Goal: Navigation & Orientation: Find specific page/section

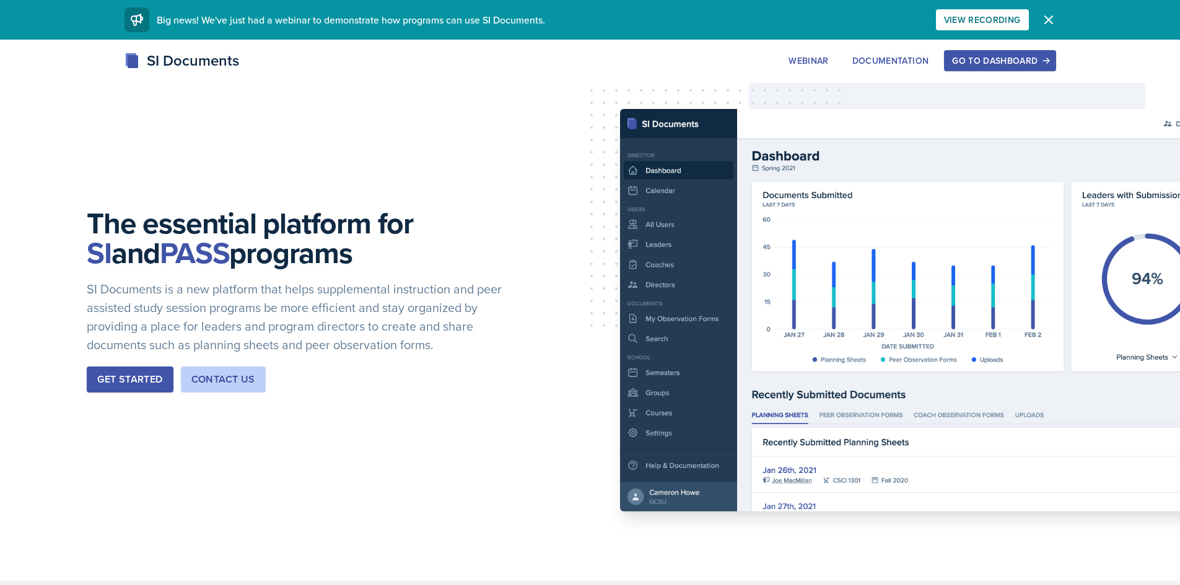
click at [1004, 58] on div "Go to Dashboard" at bounding box center [999, 61] width 95 height 10
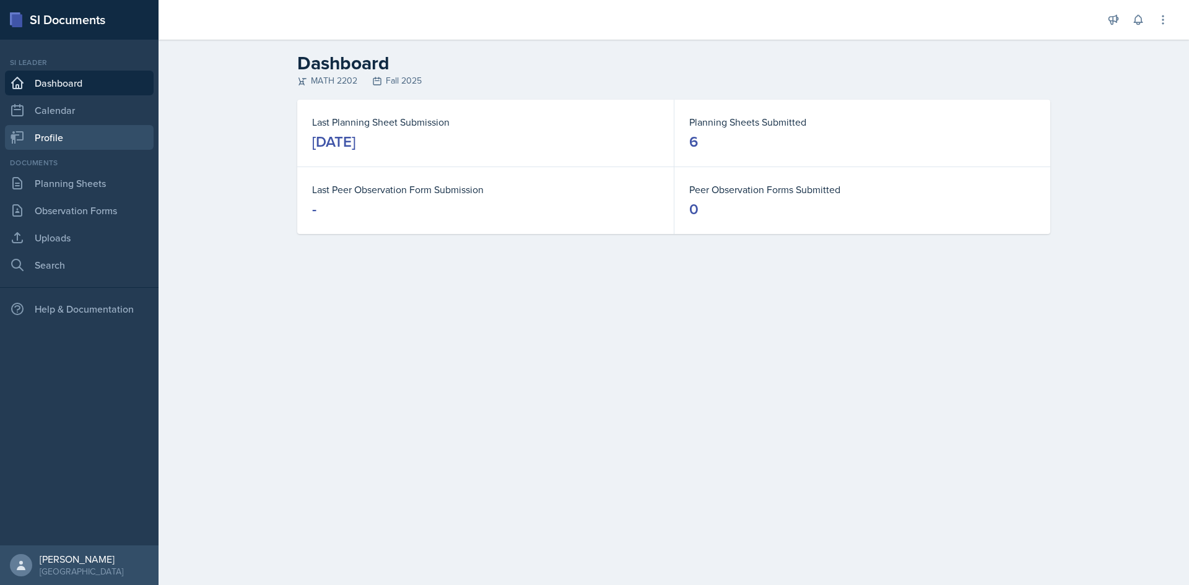
click at [59, 135] on link "Profile" at bounding box center [79, 137] width 149 height 25
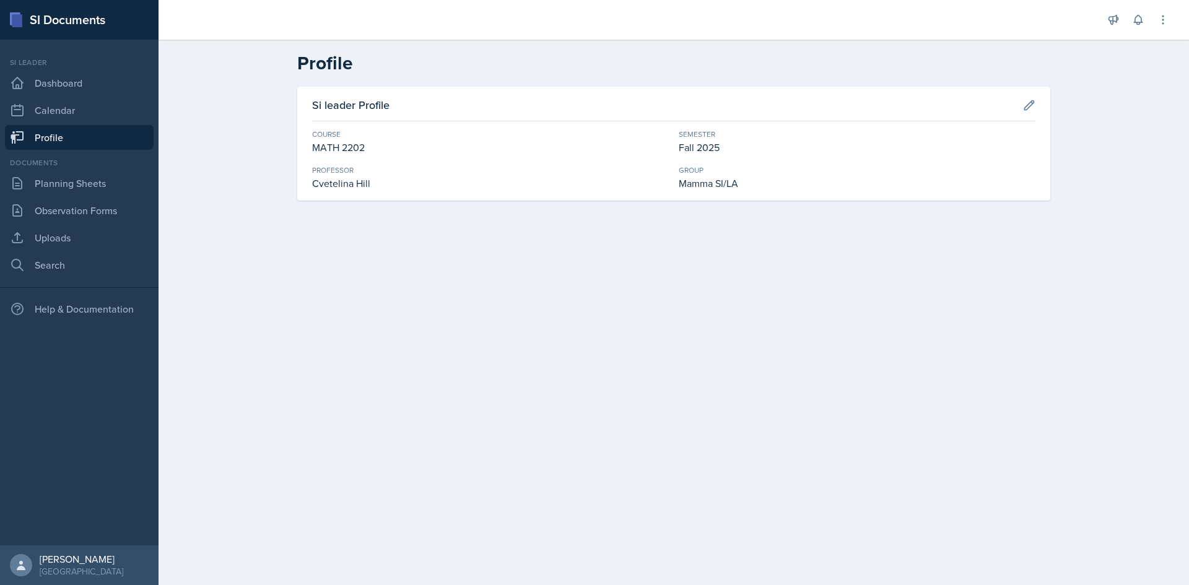
click at [74, 123] on div "Si leader Dashboard Calendar Profile" at bounding box center [79, 103] width 149 height 93
click at [85, 112] on link "Calendar" at bounding box center [79, 110] width 149 height 25
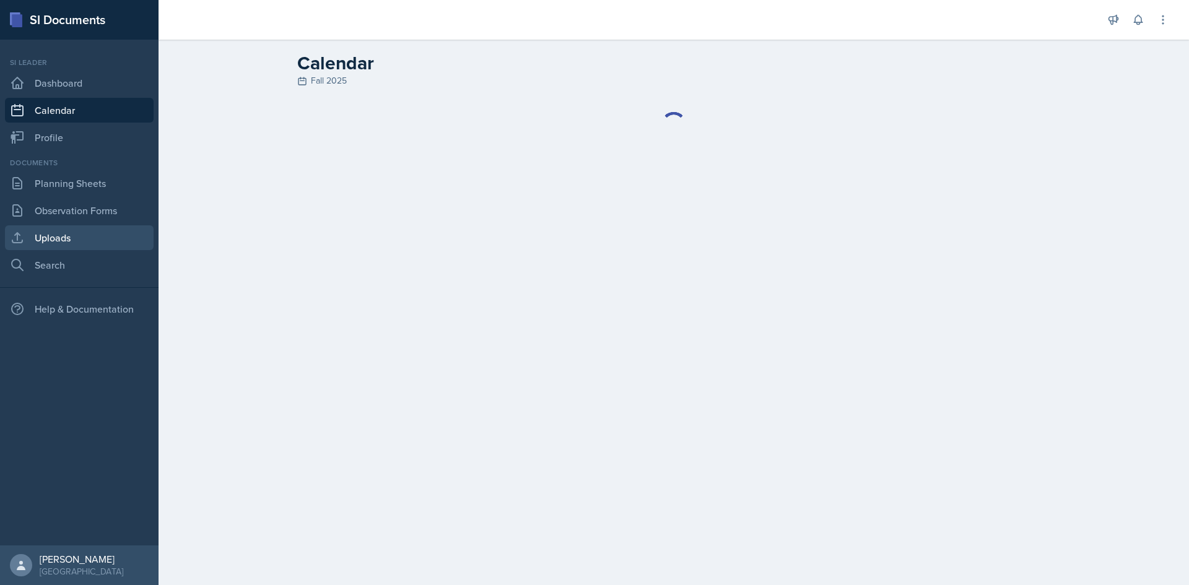
click at [68, 228] on link "Uploads" at bounding box center [79, 237] width 149 height 25
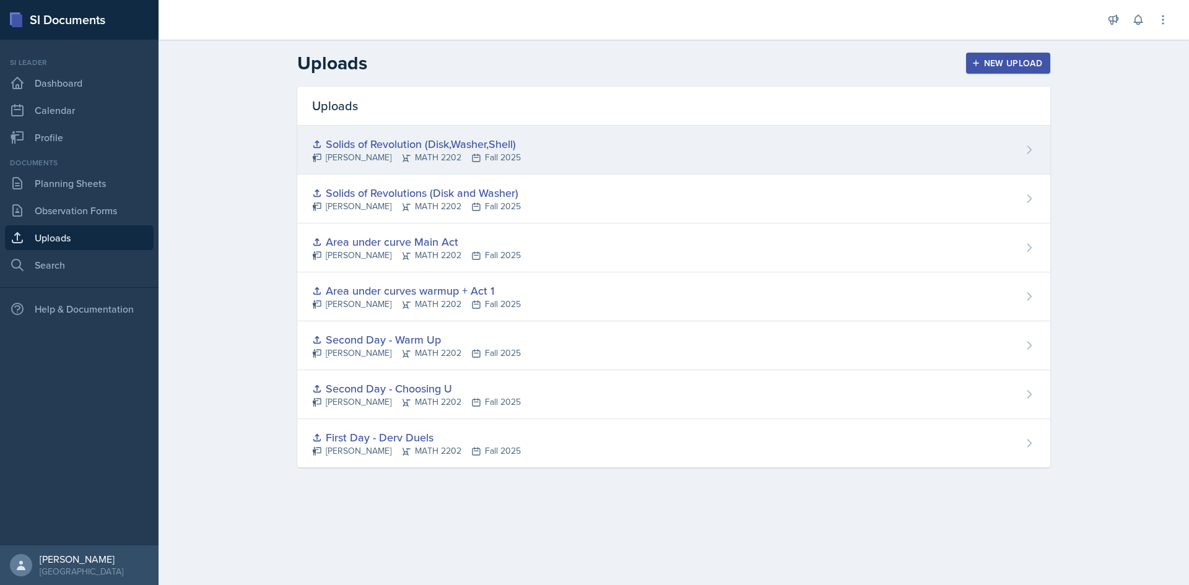
click at [460, 146] on div "Solids of Revolution (Disk,Washer,Shell)" at bounding box center [416, 144] width 209 height 17
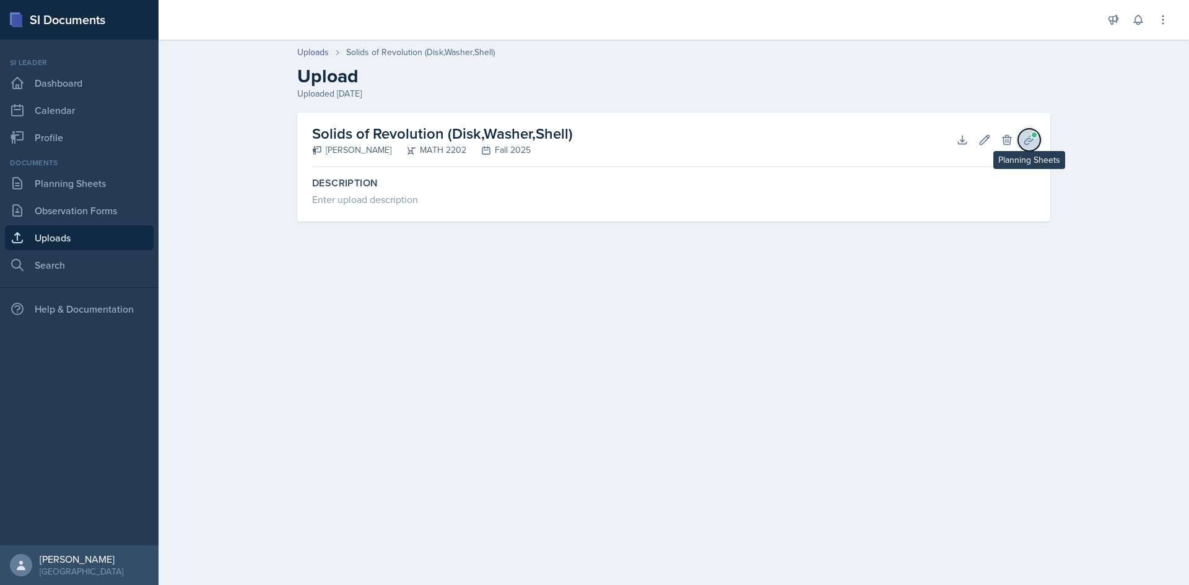
click at [1026, 141] on icon at bounding box center [1029, 140] width 12 height 12
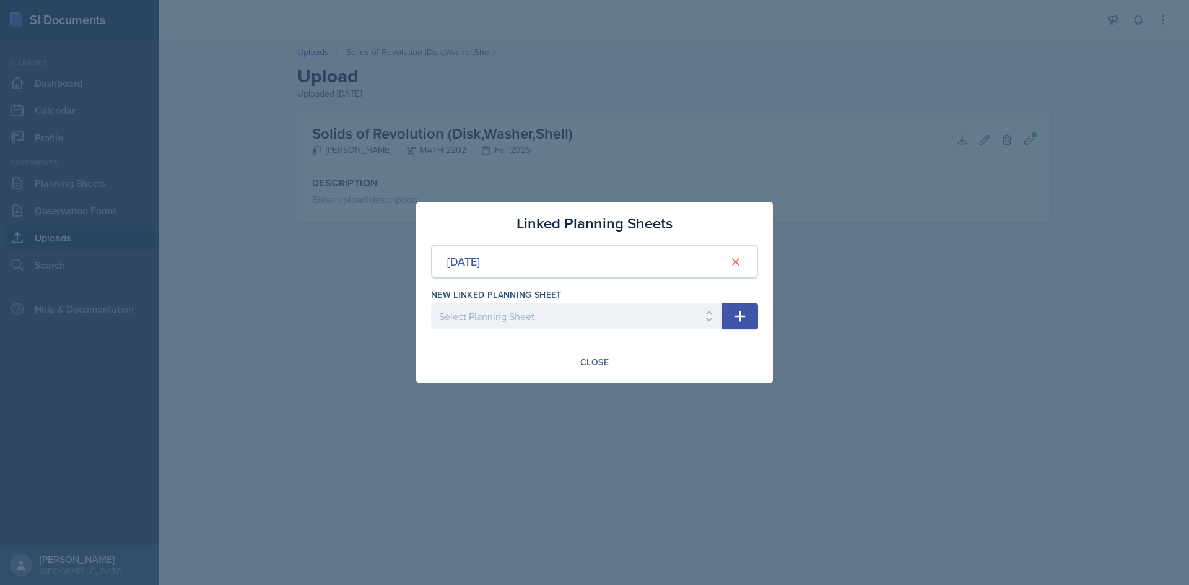
click at [878, 314] on div at bounding box center [594, 292] width 1189 height 585
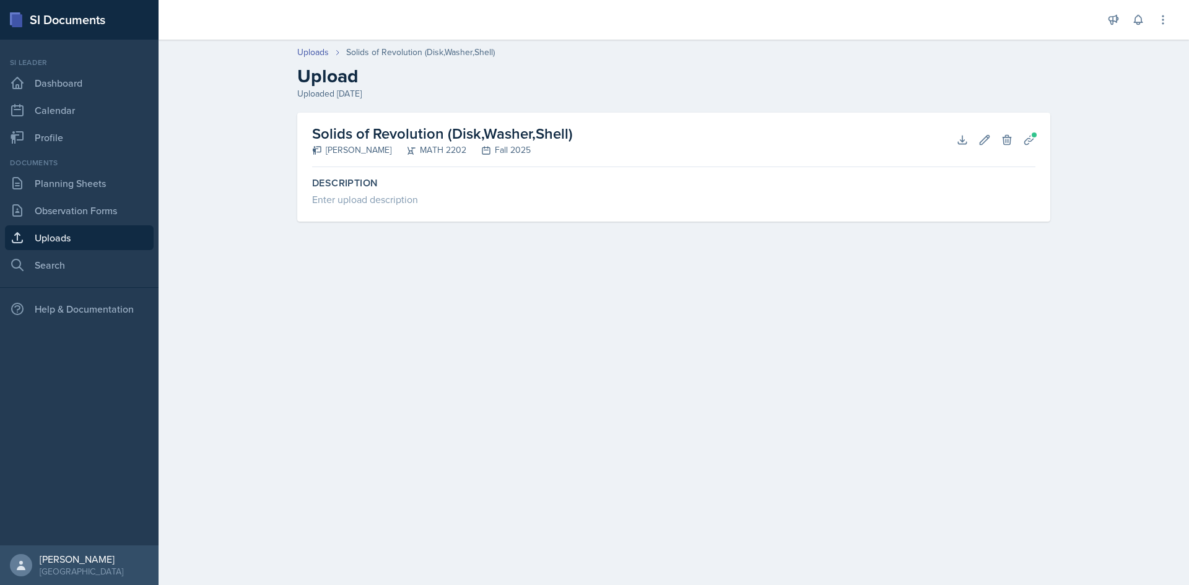
click at [996, 159] on div "Solids of Revolution (Disk,Washer,Shell) [PERSON_NAME] MATH 2202 Fall 2025 Down…" at bounding box center [673, 140] width 723 height 55
click at [1140, 28] on button at bounding box center [1138, 20] width 22 height 22
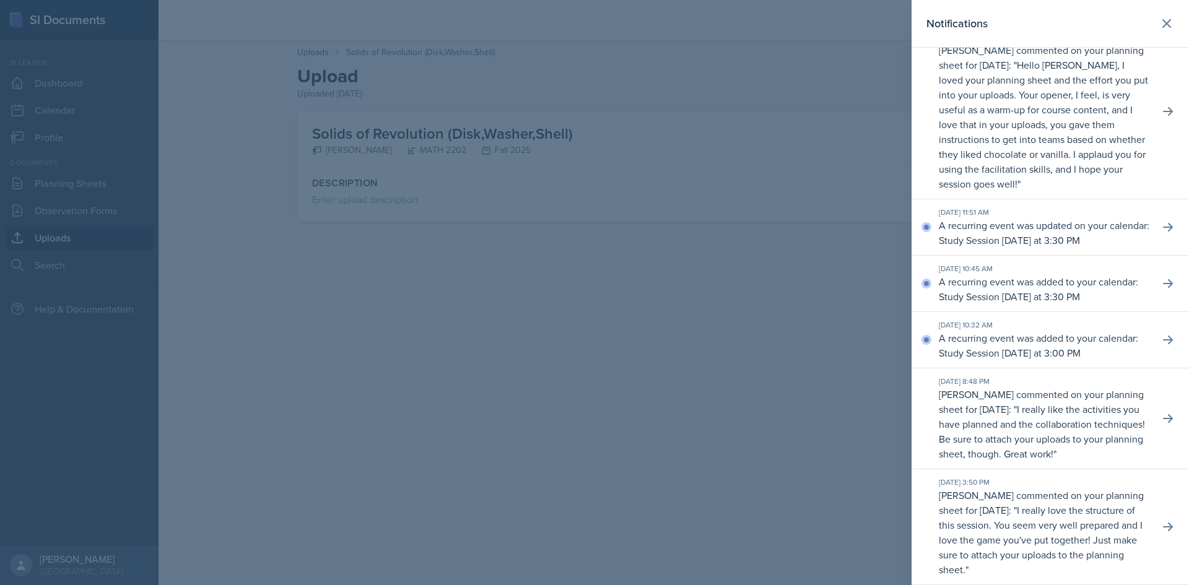
scroll to position [434, 0]
drag, startPoint x: 438, startPoint y: 225, endPoint x: 431, endPoint y: 225, distance: 6.8
click at [437, 225] on div at bounding box center [594, 292] width 1189 height 585
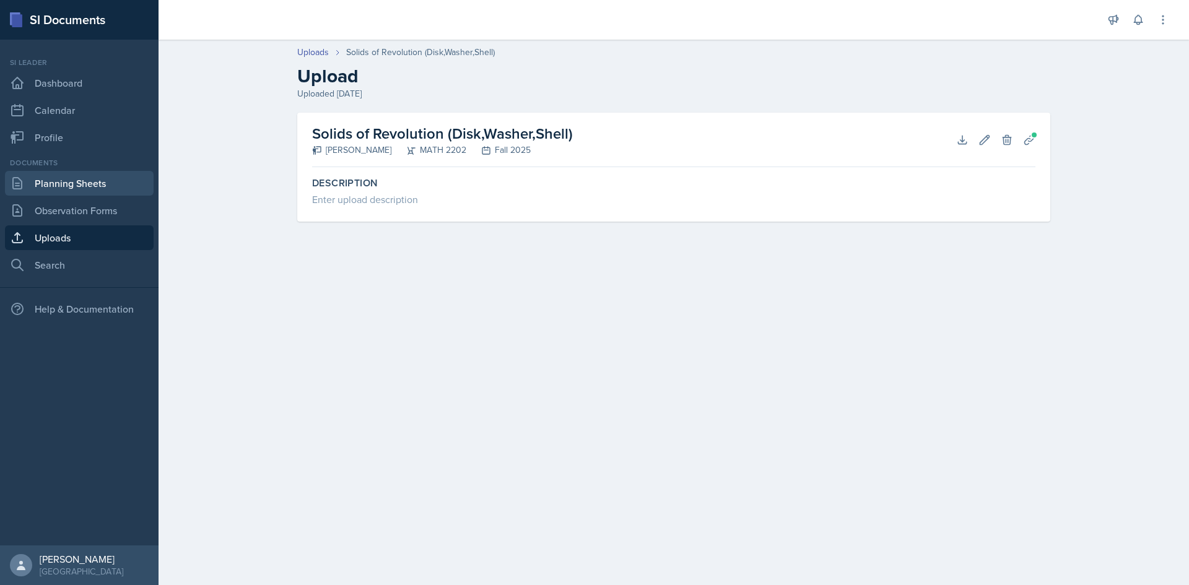
click at [110, 179] on link "Planning Sheets" at bounding box center [79, 183] width 149 height 25
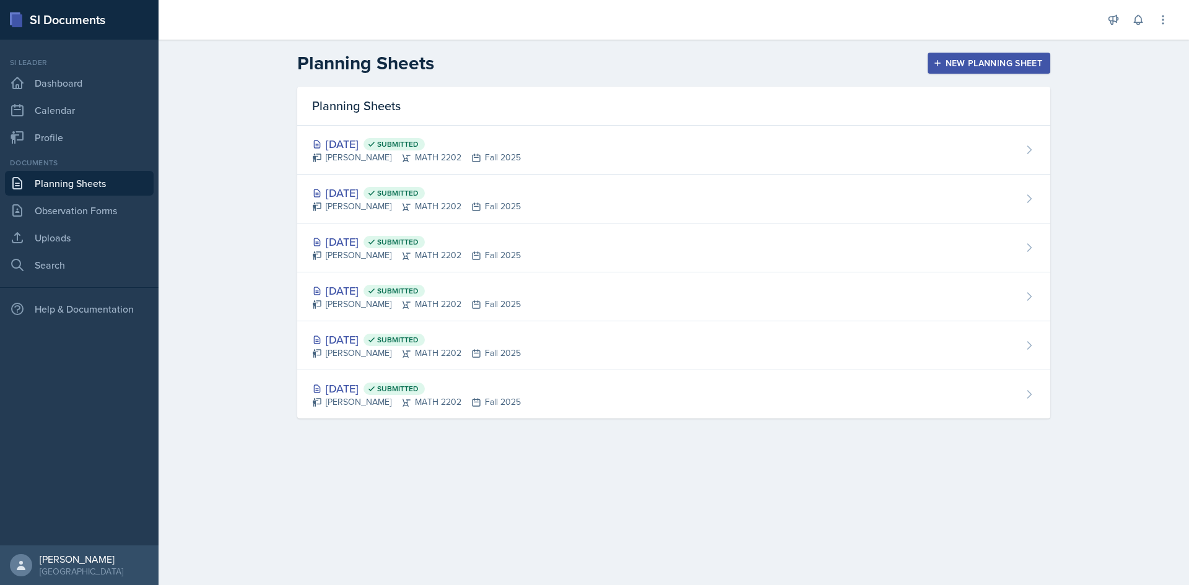
click at [696, 40] on header "Planning Sheets New Planning Sheet" at bounding box center [674, 63] width 1031 height 47
click at [58, 232] on link "Uploads" at bounding box center [79, 237] width 149 height 25
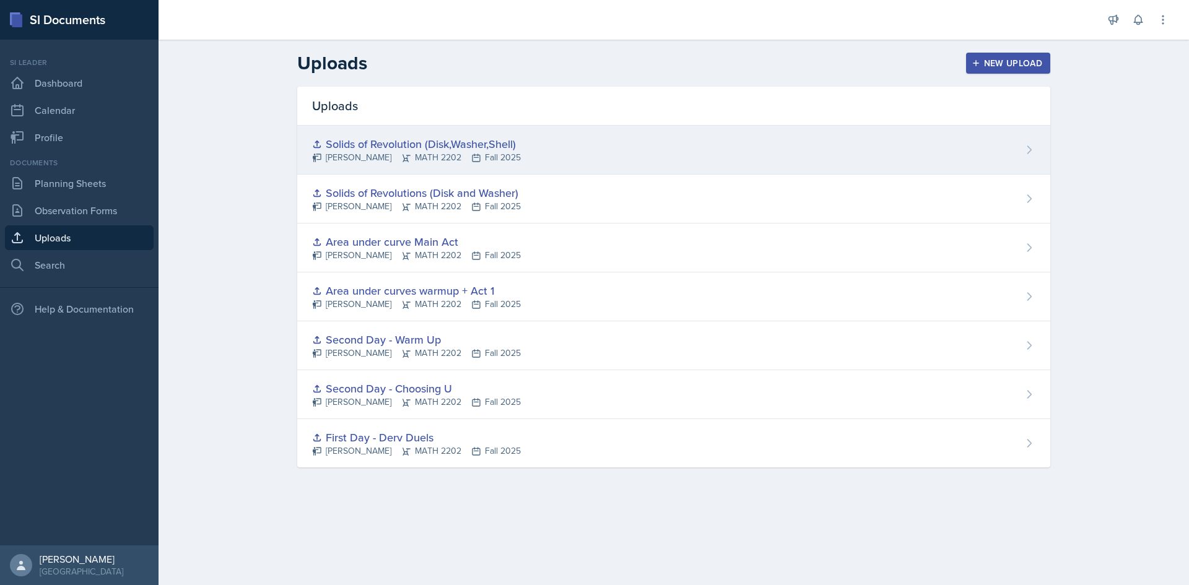
click at [480, 151] on div "Solids of Revolution (Disk,Washer,Shell)" at bounding box center [416, 144] width 209 height 17
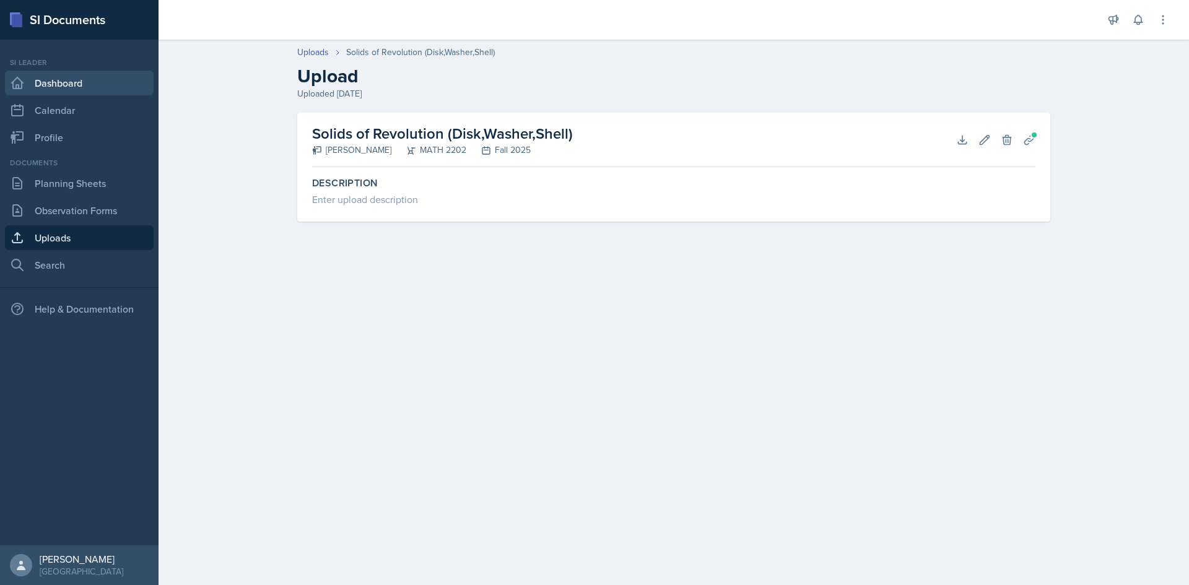
click at [82, 83] on link "Dashboard" at bounding box center [79, 83] width 149 height 25
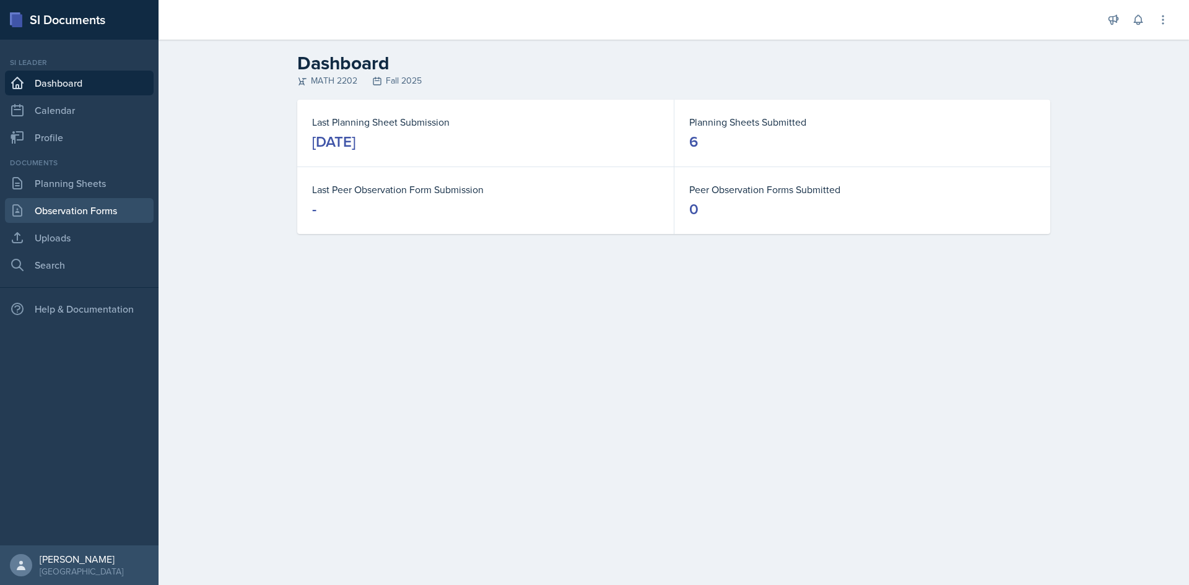
click at [97, 212] on link "Observation Forms" at bounding box center [79, 210] width 149 height 25
